Goal: Information Seeking & Learning: Learn about a topic

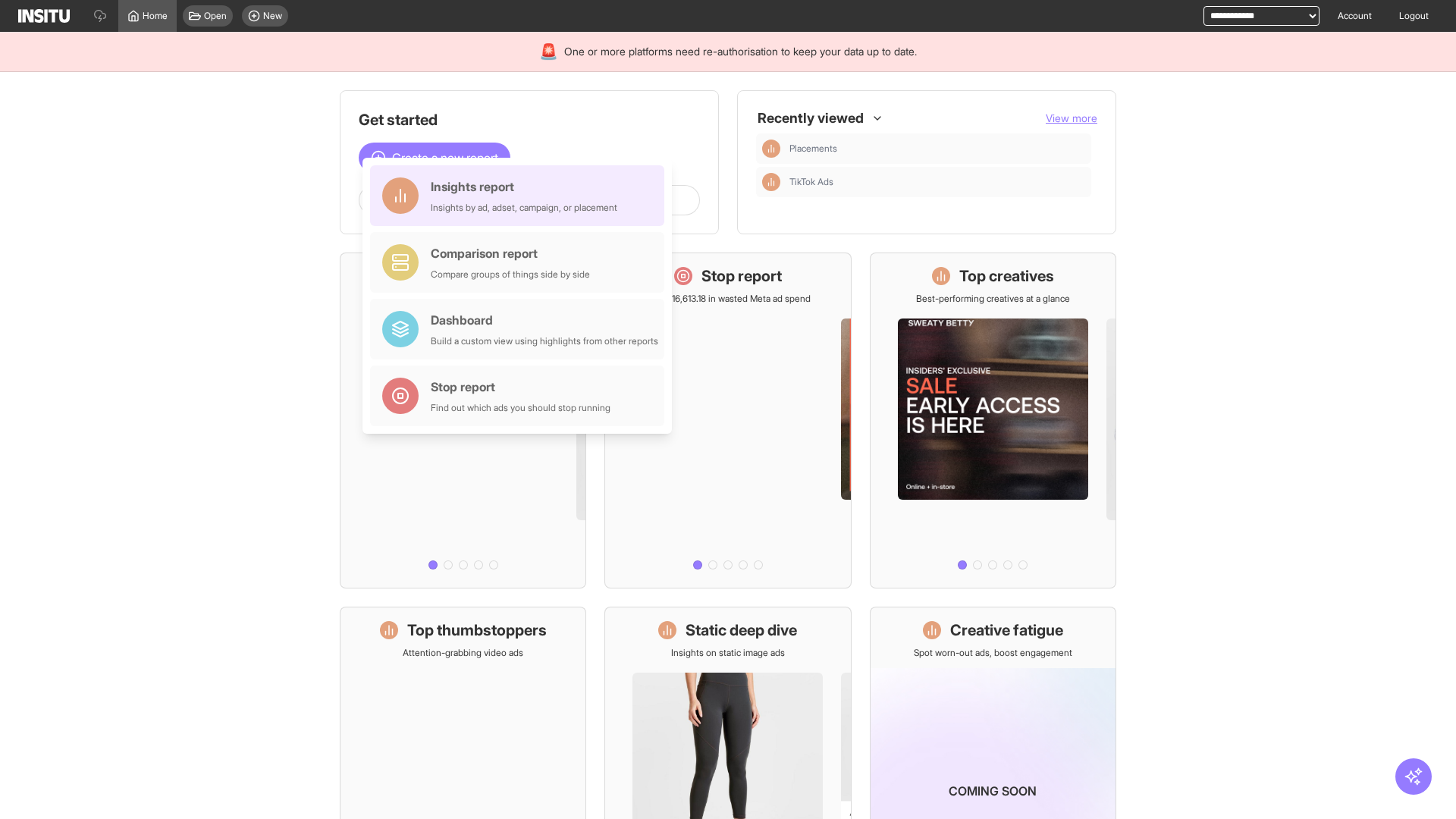
click at [521, 196] on div "Insights report Insights by ad, adset, campaign, or placement" at bounding box center [524, 195] width 187 height 36
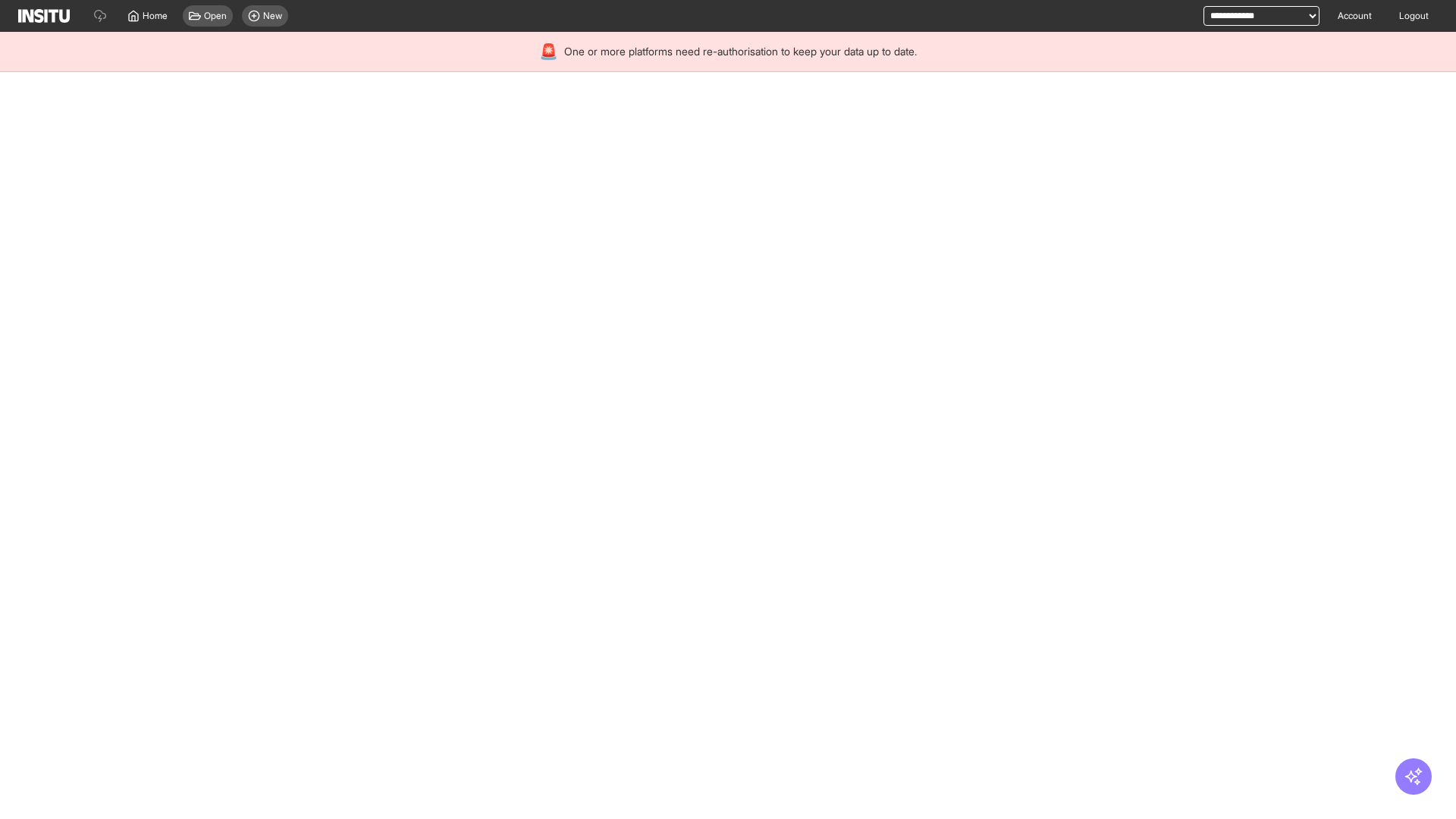
select select "**"
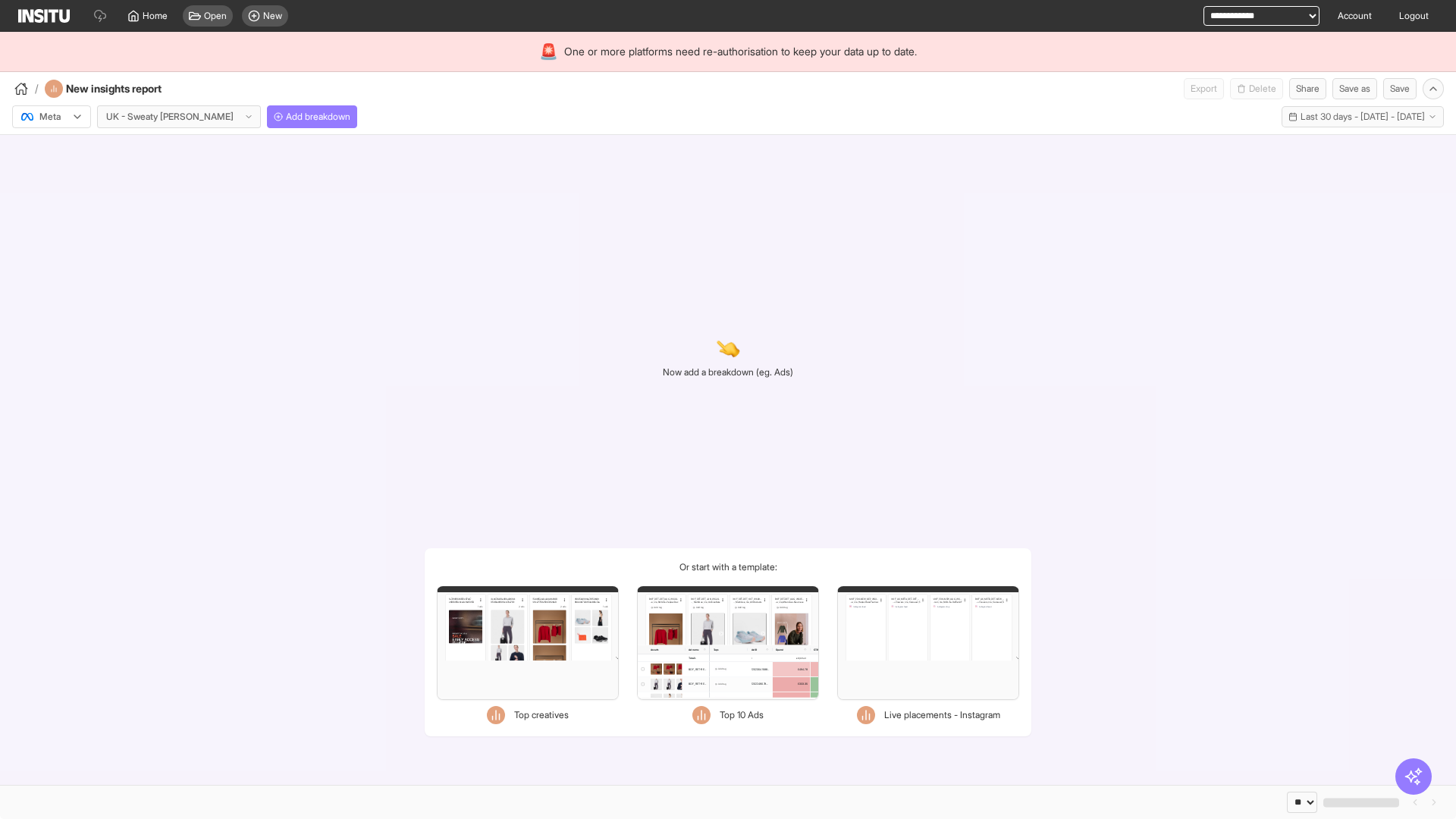
click at [51, 117] on div at bounding box center [40, 117] width 43 height 15
click at [50, 150] on span "Meta" at bounding box center [50, 150] width 20 height 13
click at [286, 117] on span "Add breakdown" at bounding box center [318, 117] width 65 height 12
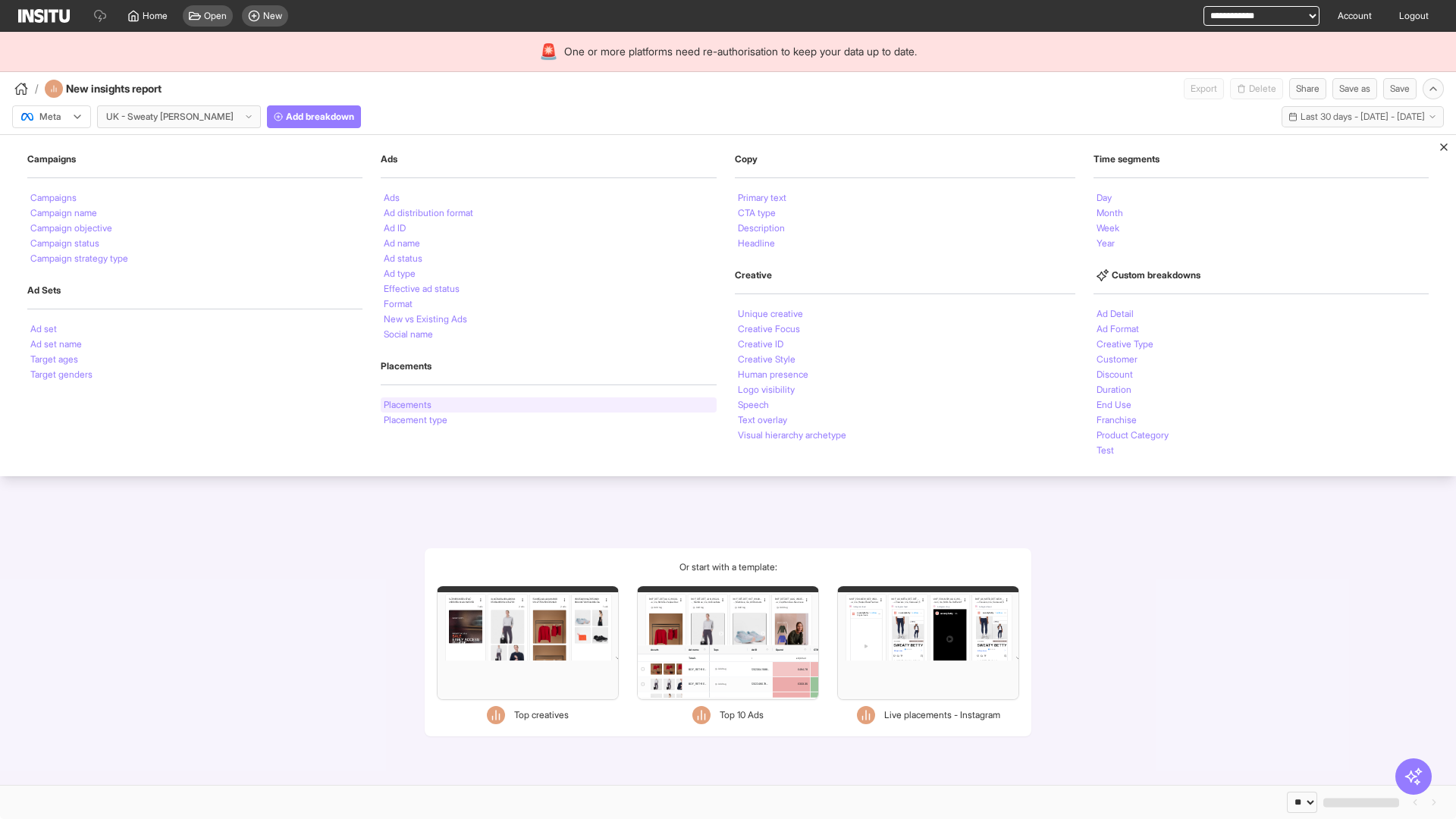
click at [407, 405] on li "Placements" at bounding box center [407, 404] width 48 height 9
